Goal: Check status: Check status

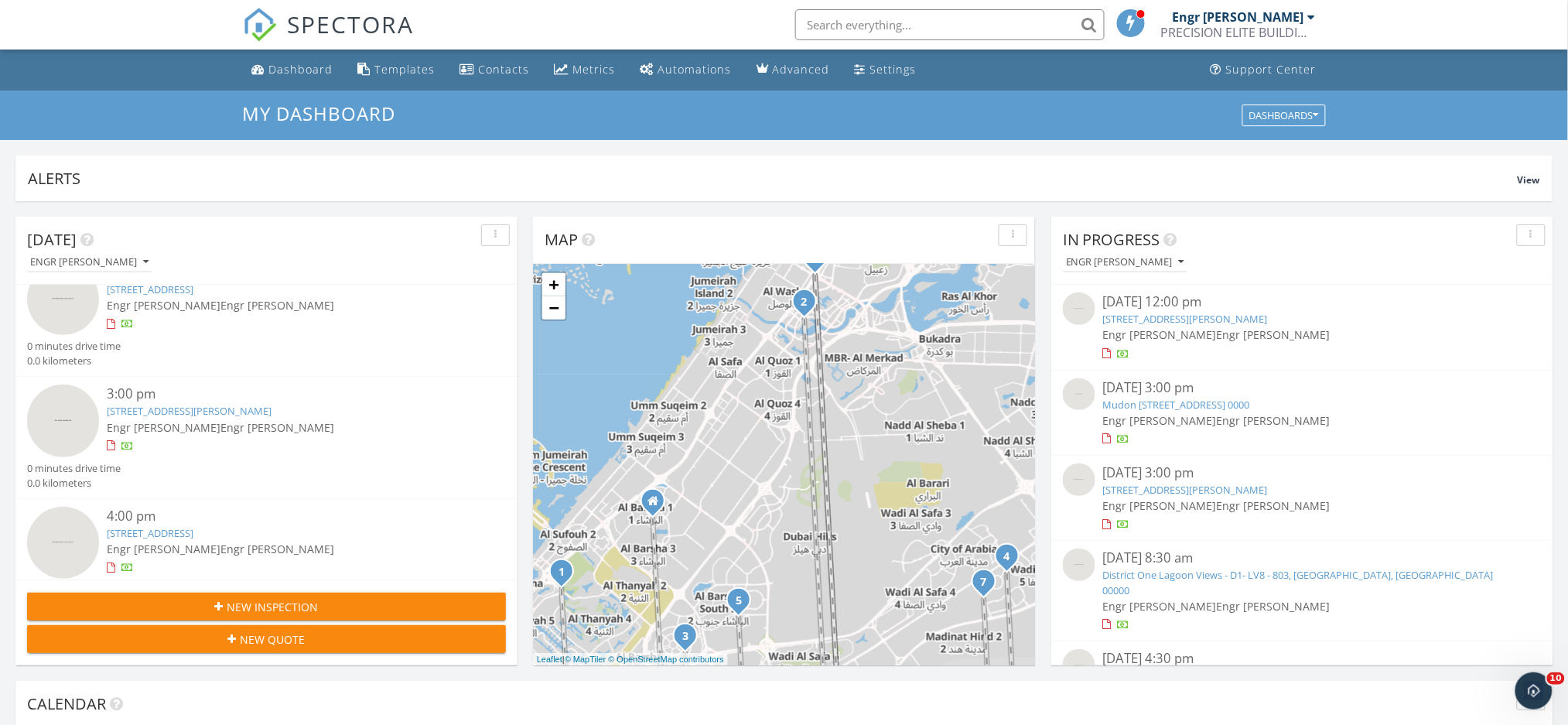
scroll to position [769, 0]
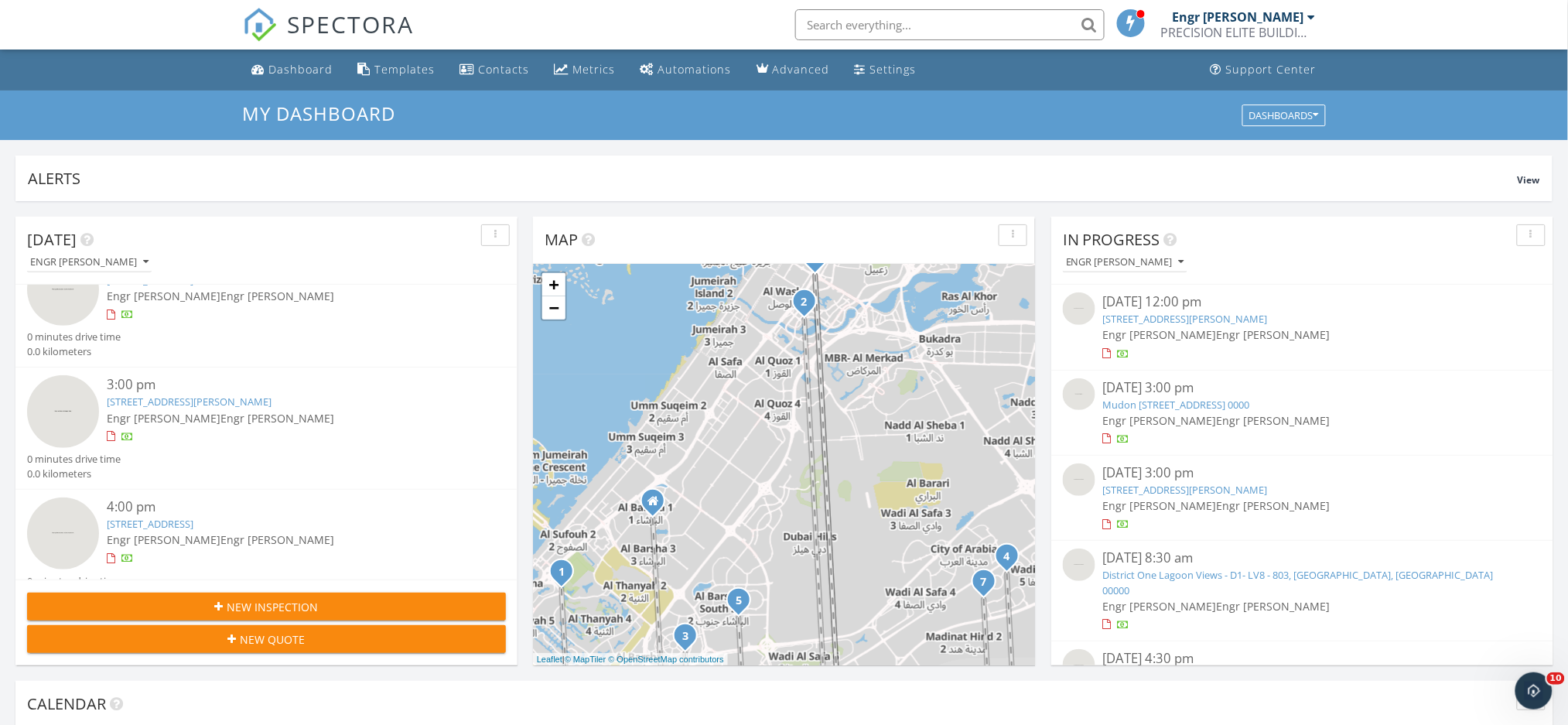
click at [221, 532] on span "Engr [PERSON_NAME]" at bounding box center [278, 540] width 114 height 15
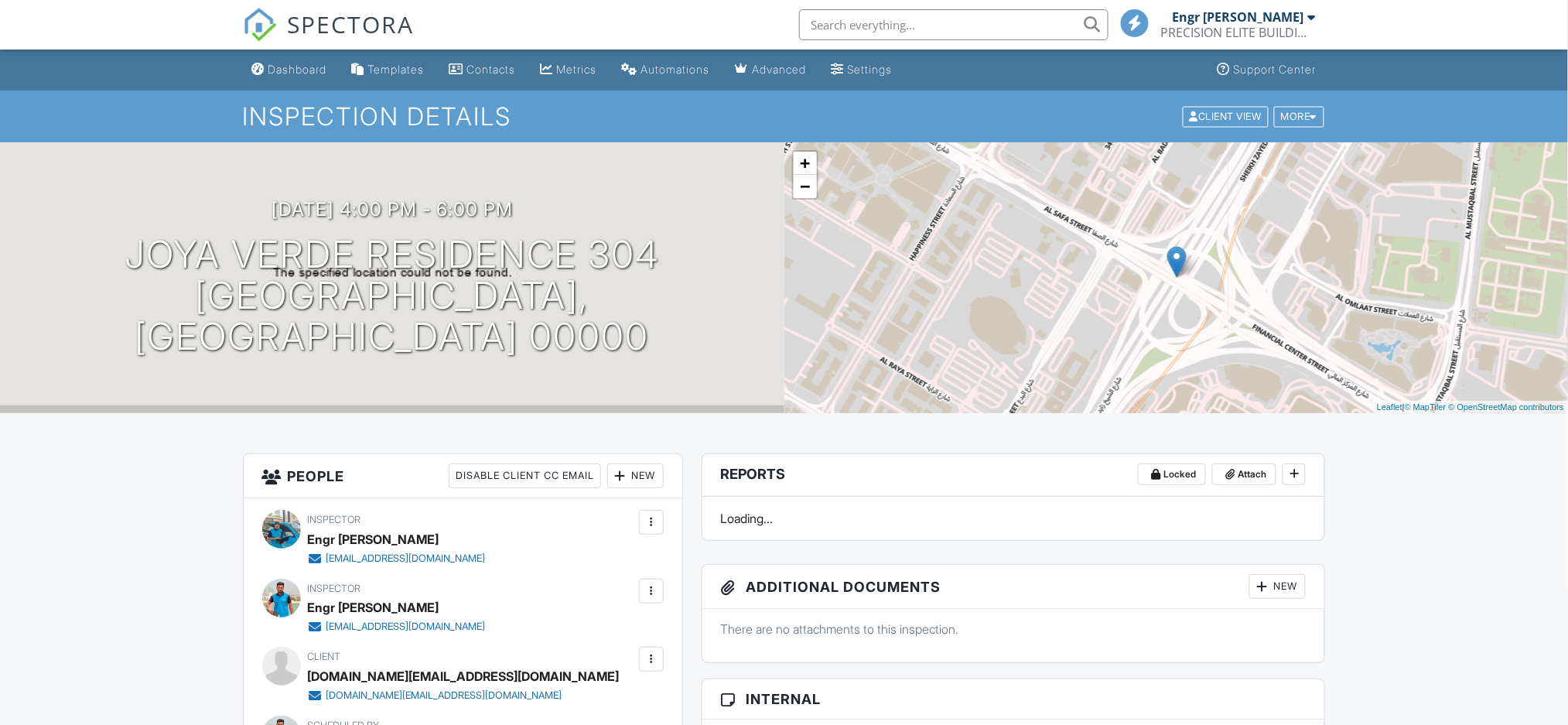
drag, startPoint x: 1395, startPoint y: 575, endPoint x: 1414, endPoint y: 590, distance: 24.2
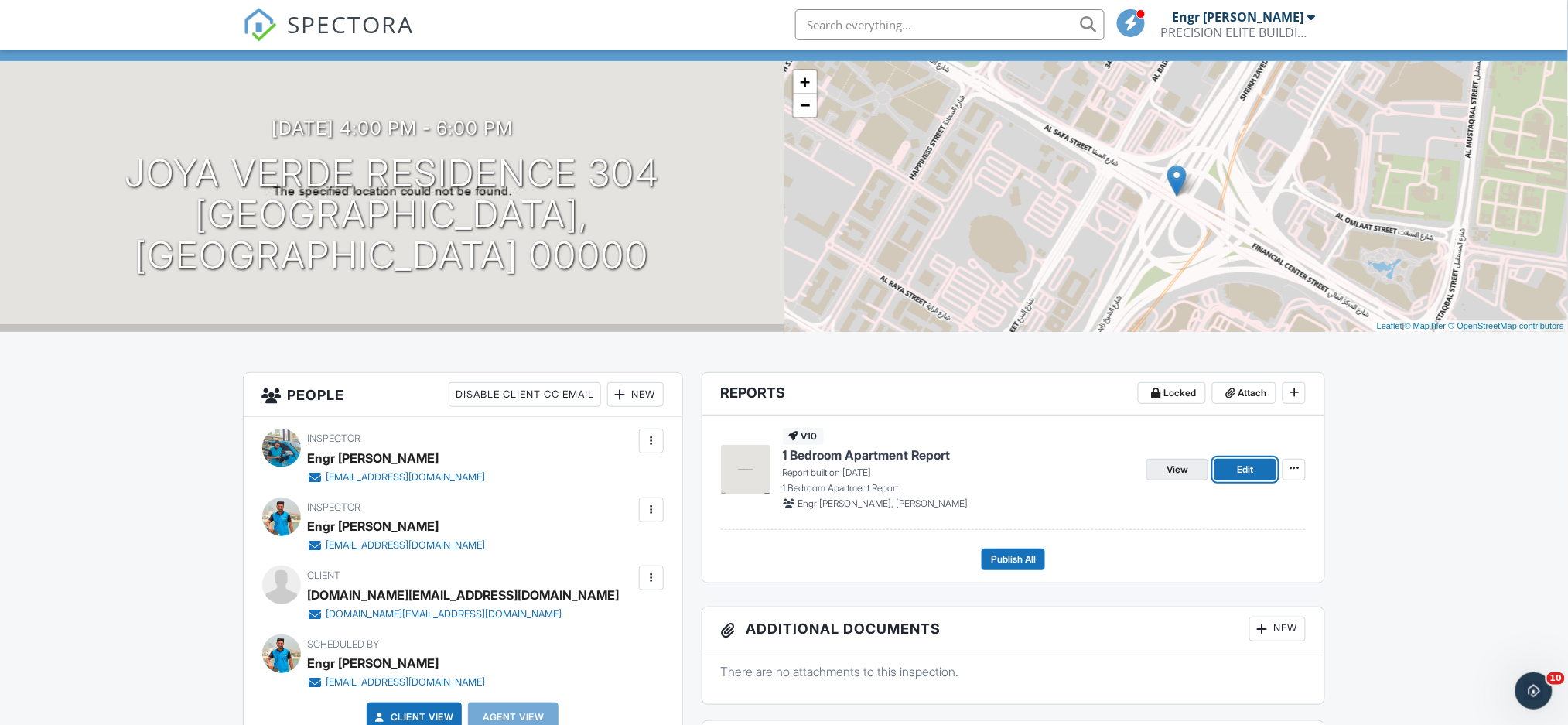
click at [1166, 469] on span "View" at bounding box center [1177, 469] width 22 height 15
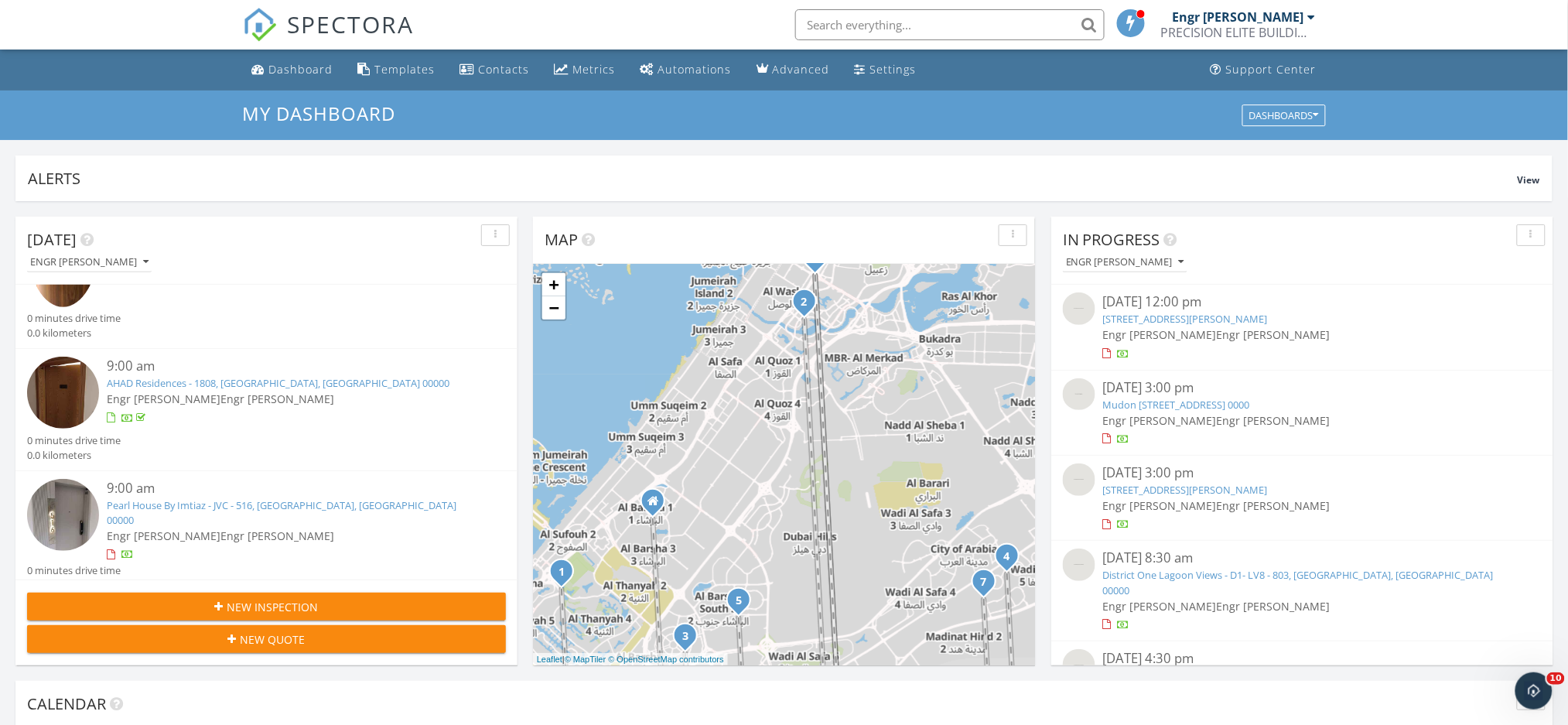
scroll to position [134, 0]
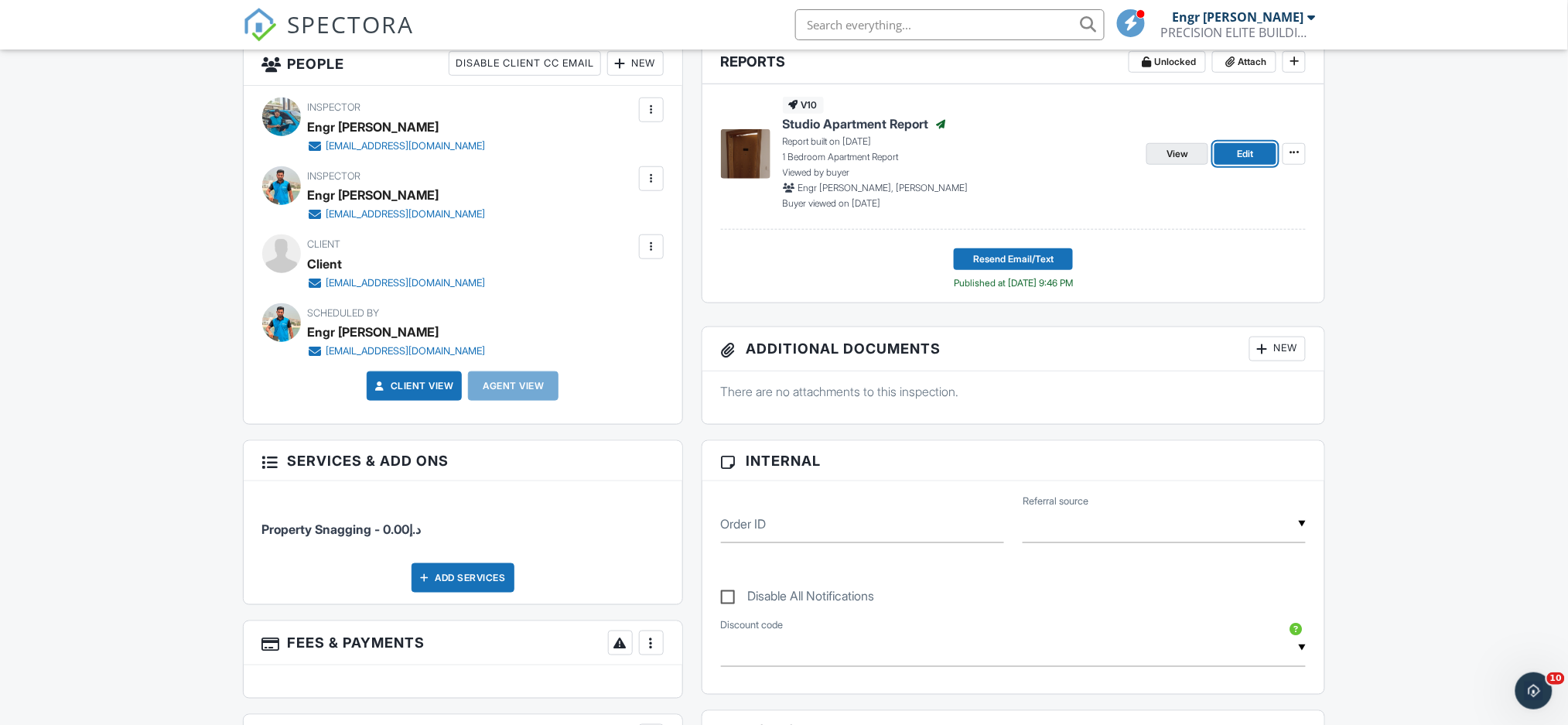
click at [1186, 146] on span "View" at bounding box center [1177, 153] width 22 height 15
